Goal: Information Seeking & Learning: Learn about a topic

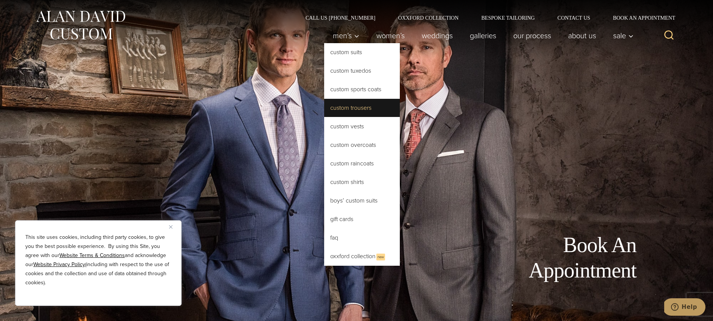
click at [324, 117] on link "Custom Trousers" at bounding box center [362, 108] width 76 height 18
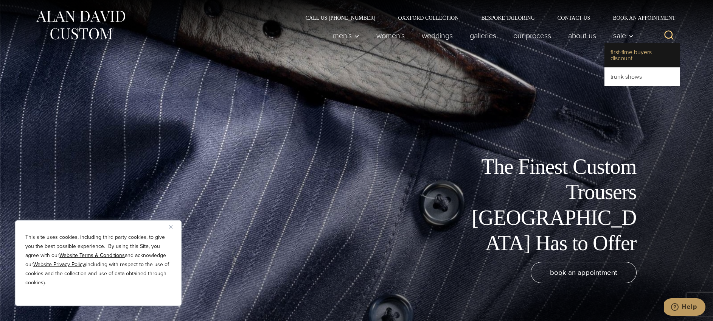
click at [612, 55] on link "First-Time Buyers Discount" at bounding box center [642, 55] width 76 height 24
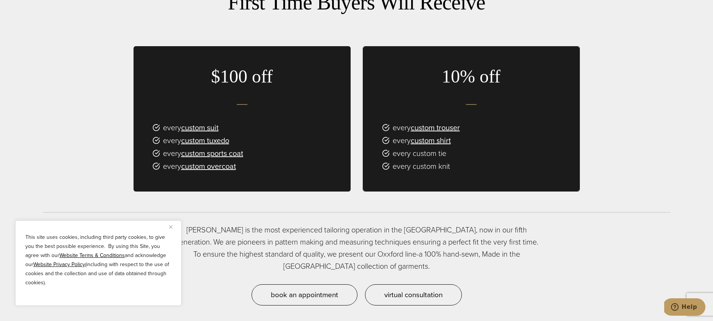
scroll to position [503, 0]
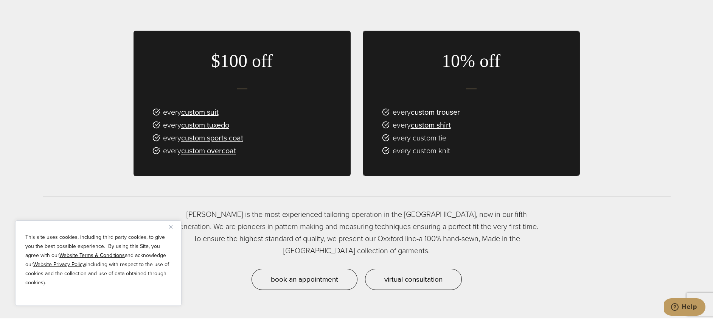
click at [460, 112] on link "custom trouser" at bounding box center [435, 111] width 49 height 11
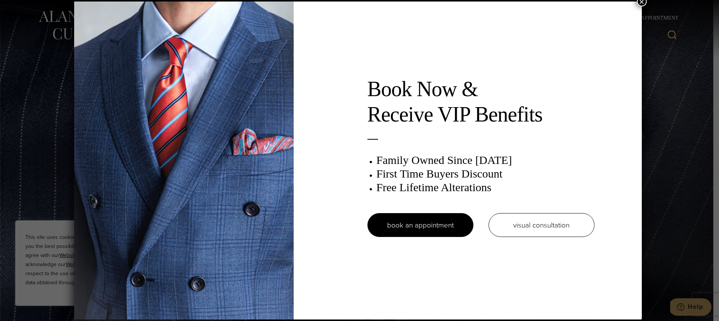
click at [639, 2] on button "×" at bounding box center [641, 2] width 10 height 10
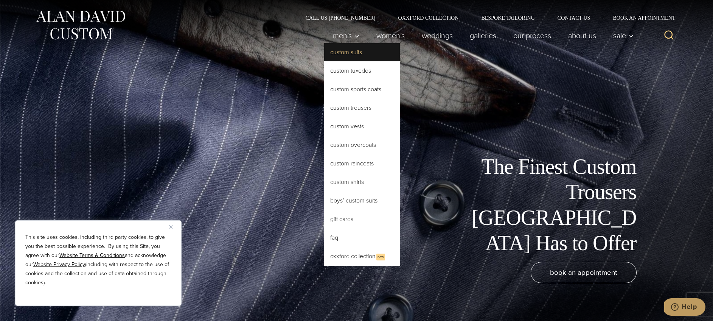
click at [324, 61] on link "Custom Suits" at bounding box center [362, 52] width 76 height 18
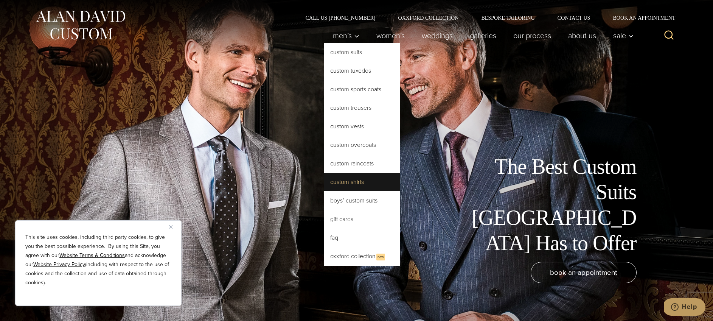
click at [324, 191] on link "Custom Shirts" at bounding box center [362, 182] width 76 height 18
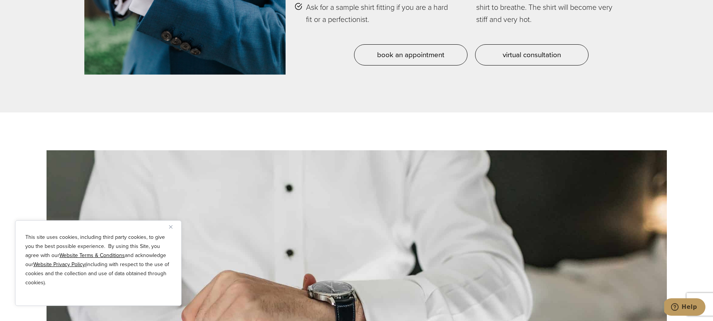
scroll to position [3722, 0]
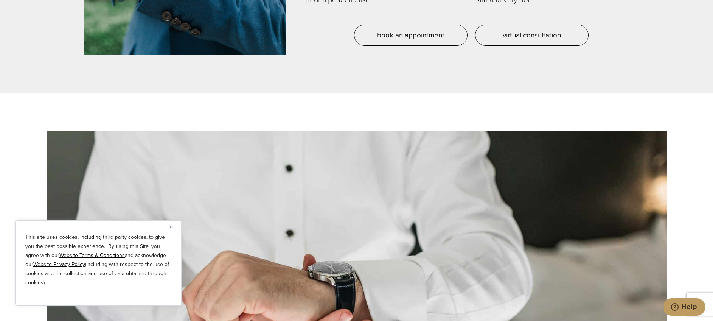
drag, startPoint x: 348, startPoint y: 203, endPoint x: 301, endPoint y: 126, distance: 90.0
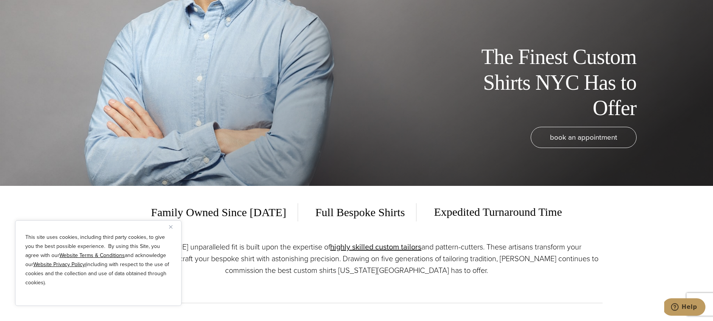
scroll to position [0, 0]
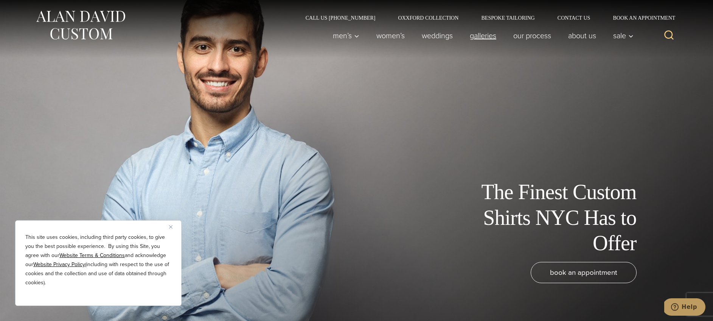
click at [461, 43] on link "Galleries" at bounding box center [482, 35] width 43 height 15
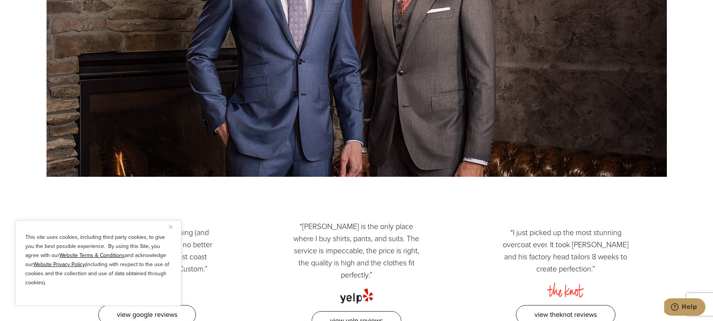
scroll to position [1763, 0]
